Goal: Find specific page/section: Find specific page/section

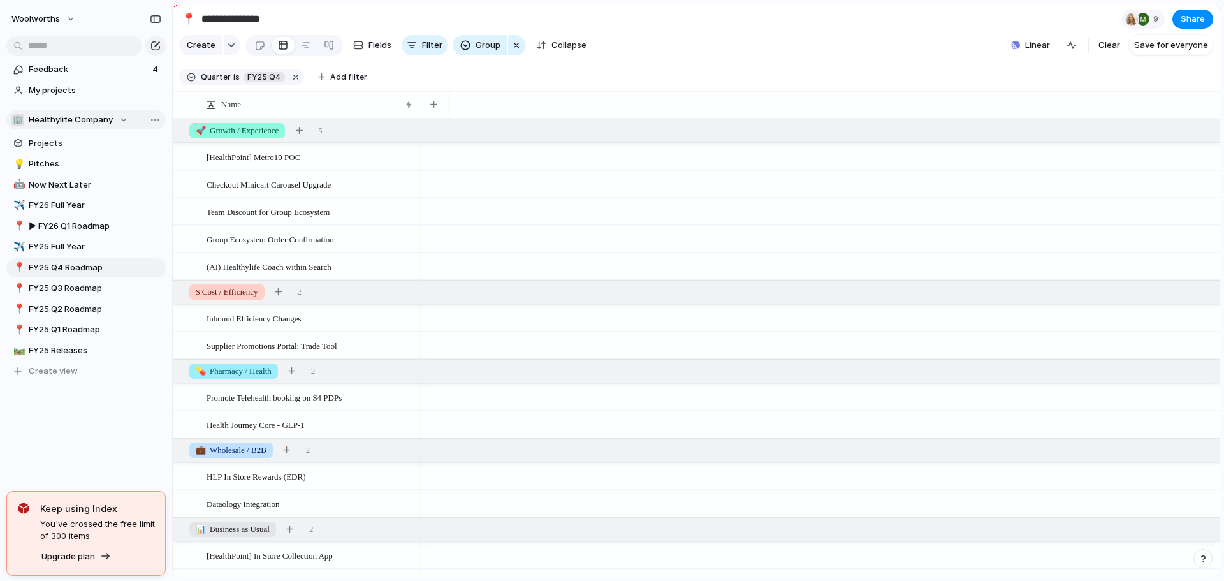
click at [119, 117] on div "🏢 Healthylife Company" at bounding box center [69, 120] width 117 height 13
click at [82, 194] on span "Insights & Analytics" at bounding box center [79, 193] width 78 height 13
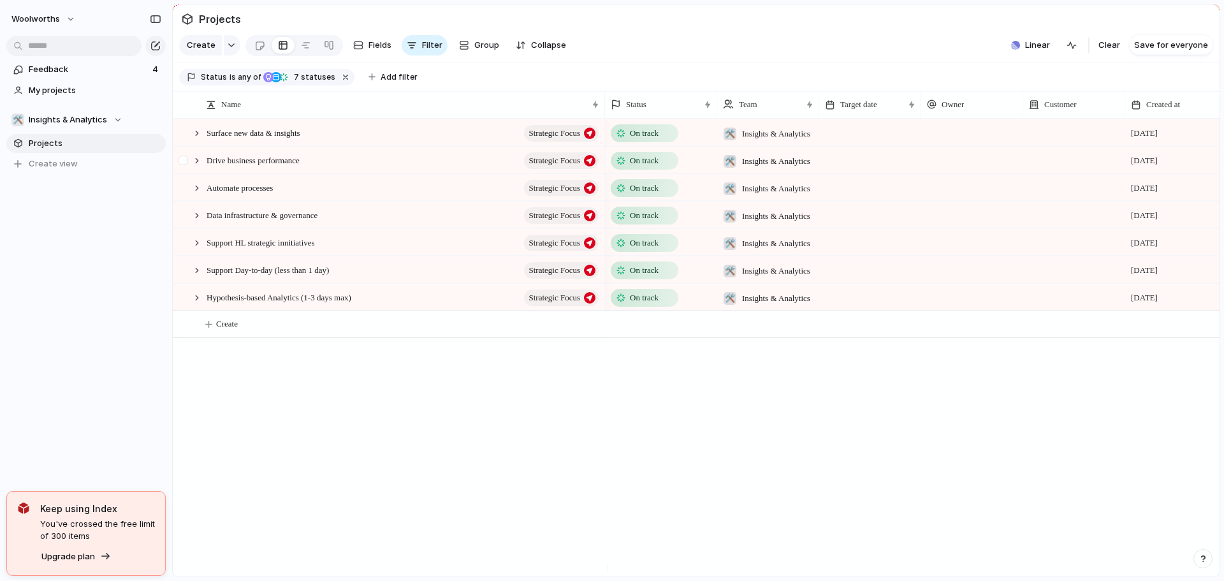
click at [189, 177] on div at bounding box center [184, 164] width 23 height 34
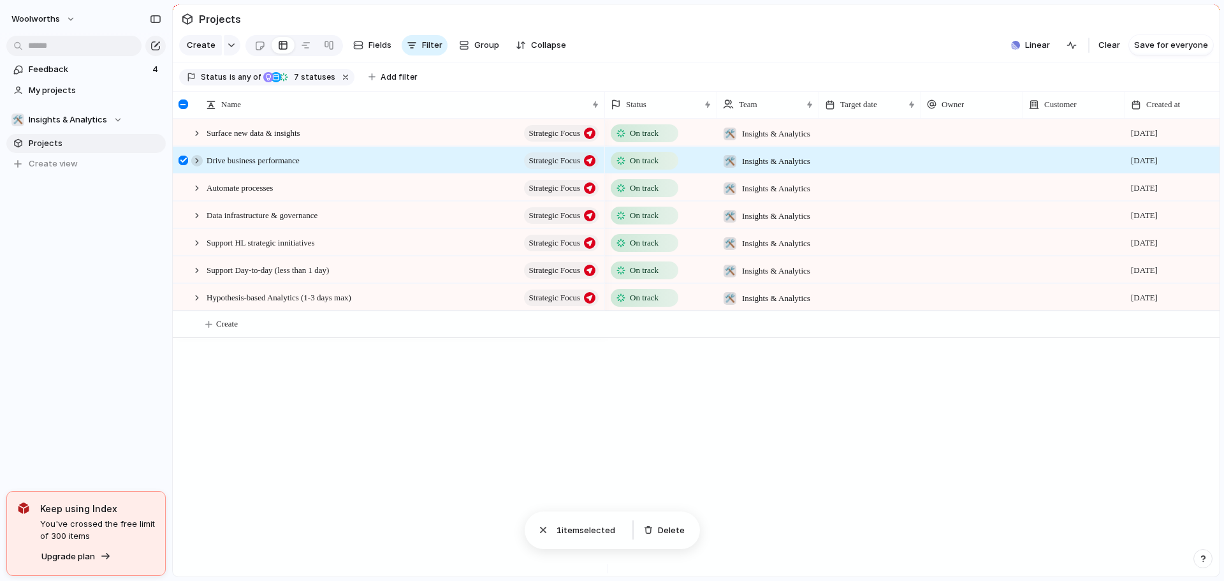
click at [196, 166] on div at bounding box center [196, 160] width 11 height 11
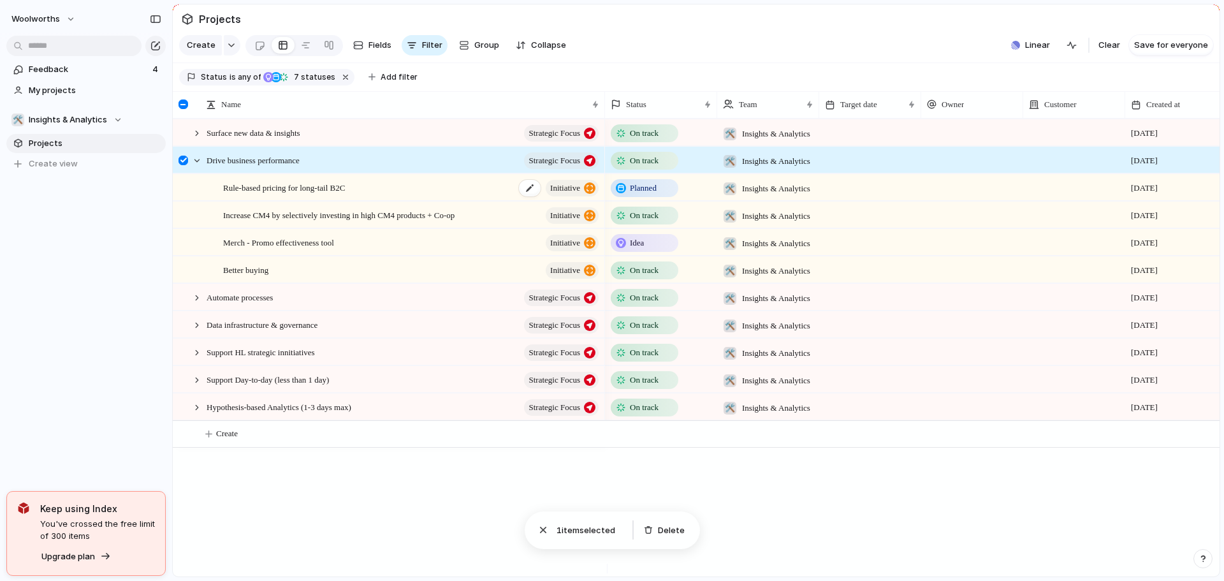
click at [275, 201] on div "Rule-based pricing for long-tail B2C initiative" at bounding box center [412, 188] width 378 height 26
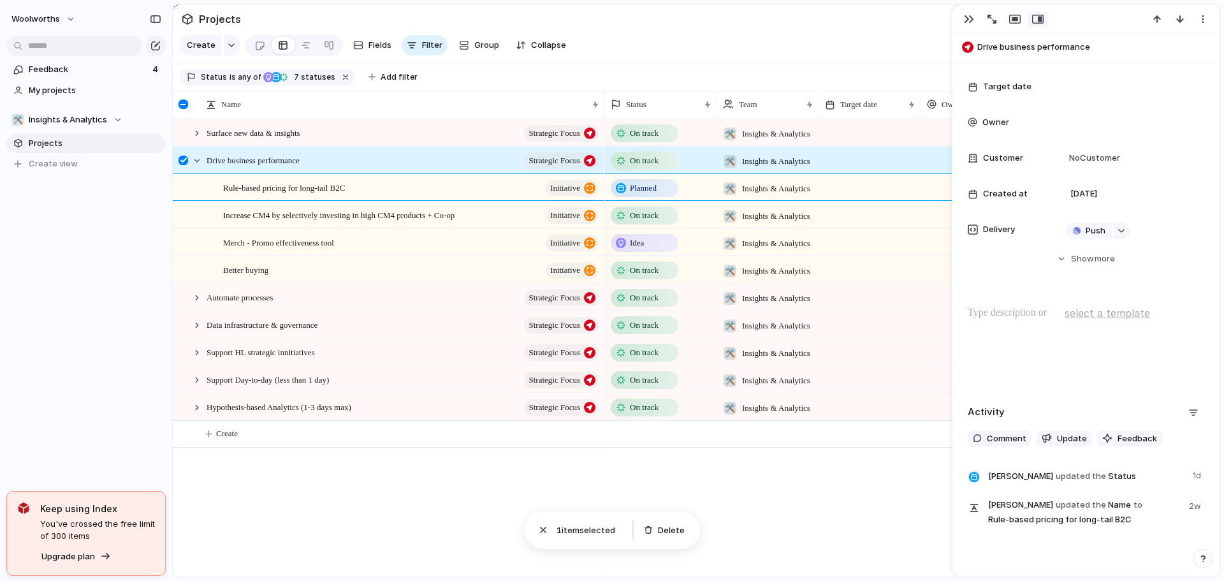
scroll to position [221, 0]
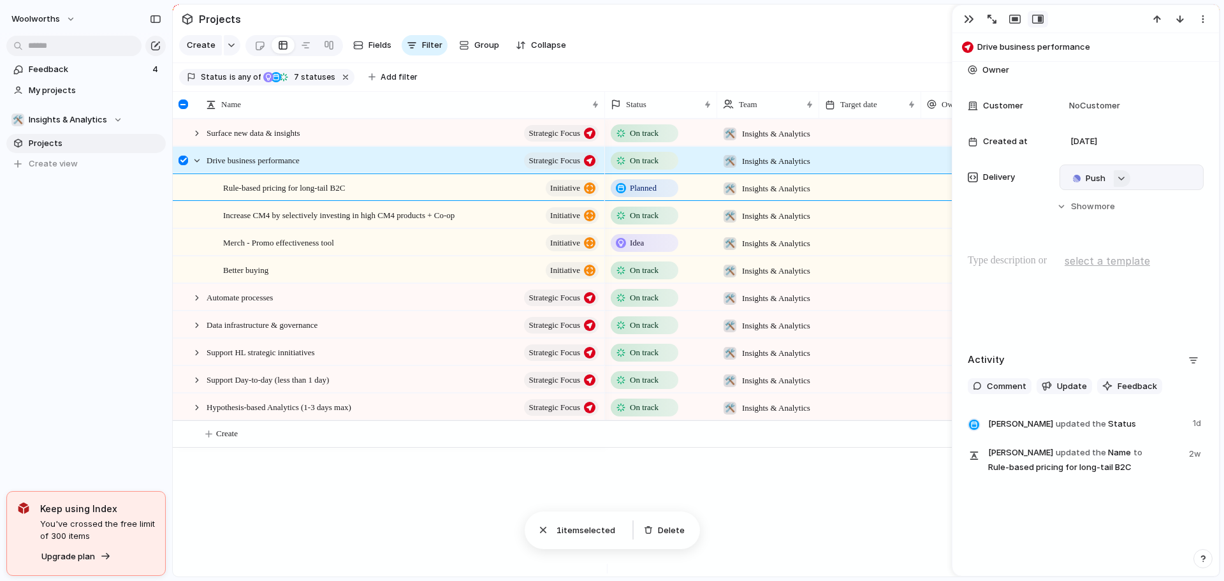
click at [1126, 170] on button "button" at bounding box center [1122, 178] width 17 height 17
click at [1020, 222] on div "Projects Issues New Idea Slimstock Dashboard update and support New Front-end p…" at bounding box center [612, 290] width 1224 height 581
drag, startPoint x: 369, startPoint y: 200, endPoint x: 301, endPoint y: 152, distance: 82.8
click at [1122, 176] on div "button" at bounding box center [1121, 178] width 9 height 5
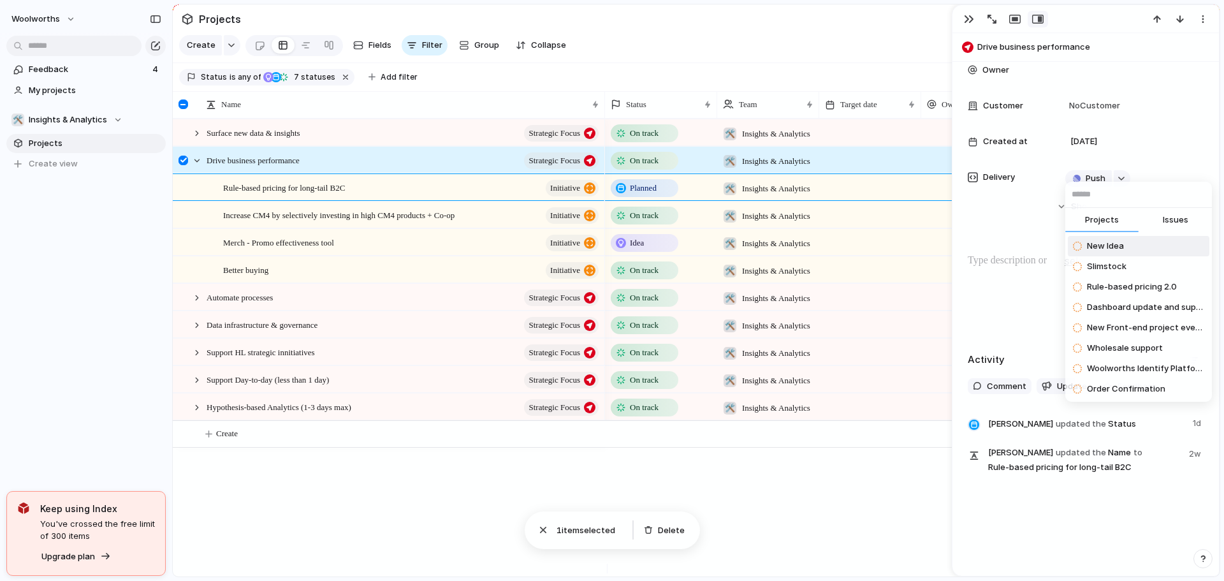
click at [1130, 195] on input "text" at bounding box center [1139, 195] width 147 height 26
click at [1146, 286] on span "Rule-based pricing 2.0" at bounding box center [1132, 287] width 90 height 13
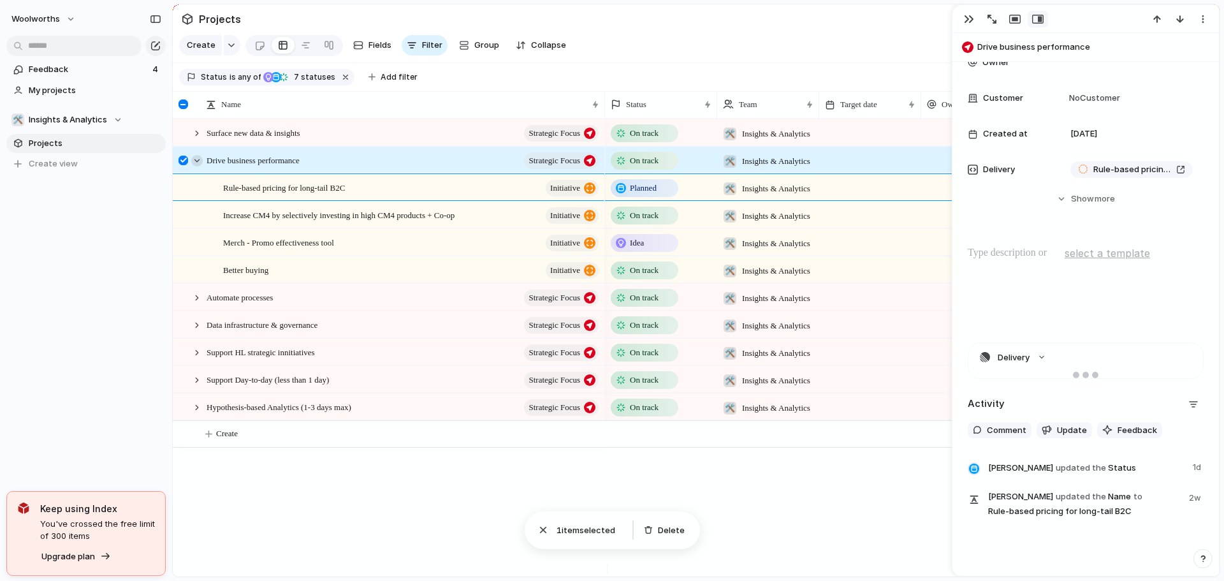
click at [199, 166] on div at bounding box center [196, 160] width 11 height 11
